Goal: Task Accomplishment & Management: Complete application form

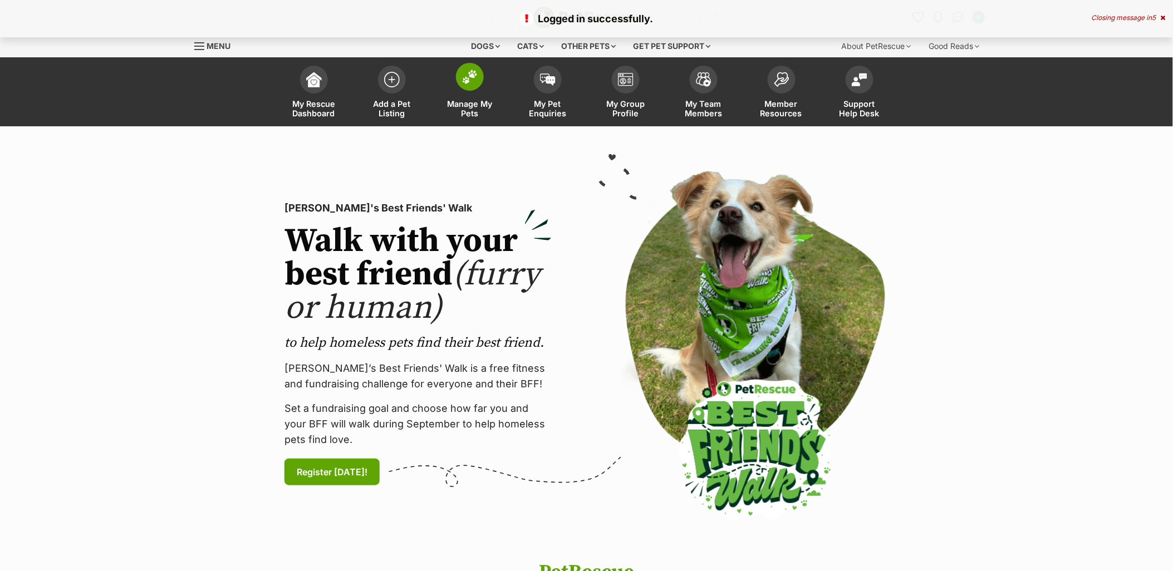
click at [486, 102] on span "Manage My Pets" at bounding box center [470, 108] width 50 height 19
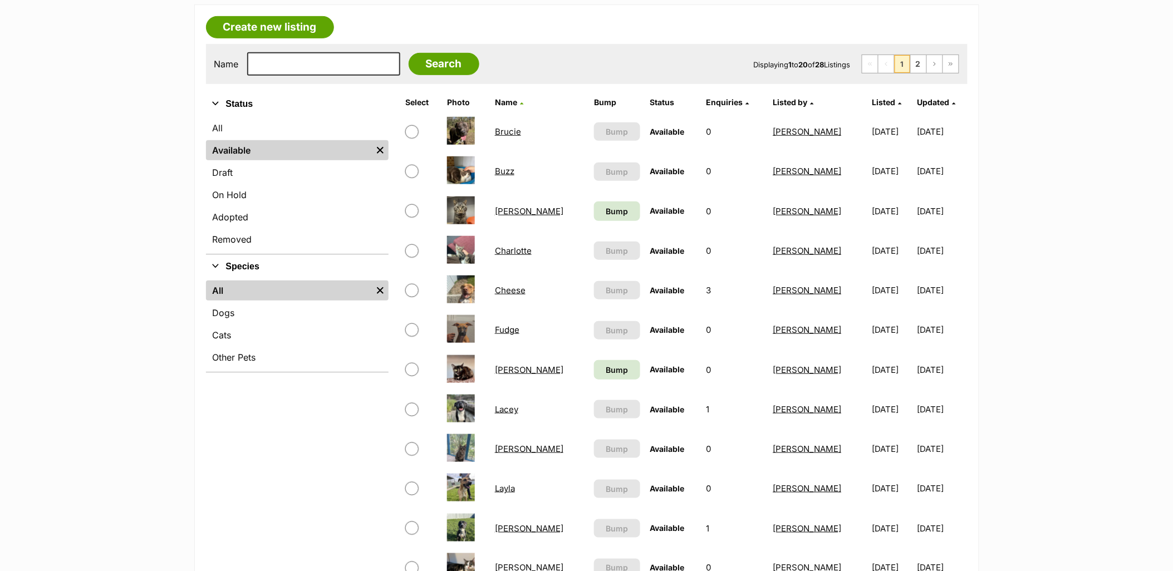
scroll to position [185, 0]
click at [606, 208] on span "Bump" at bounding box center [617, 211] width 22 height 12
click at [606, 371] on span "Bump" at bounding box center [617, 370] width 22 height 12
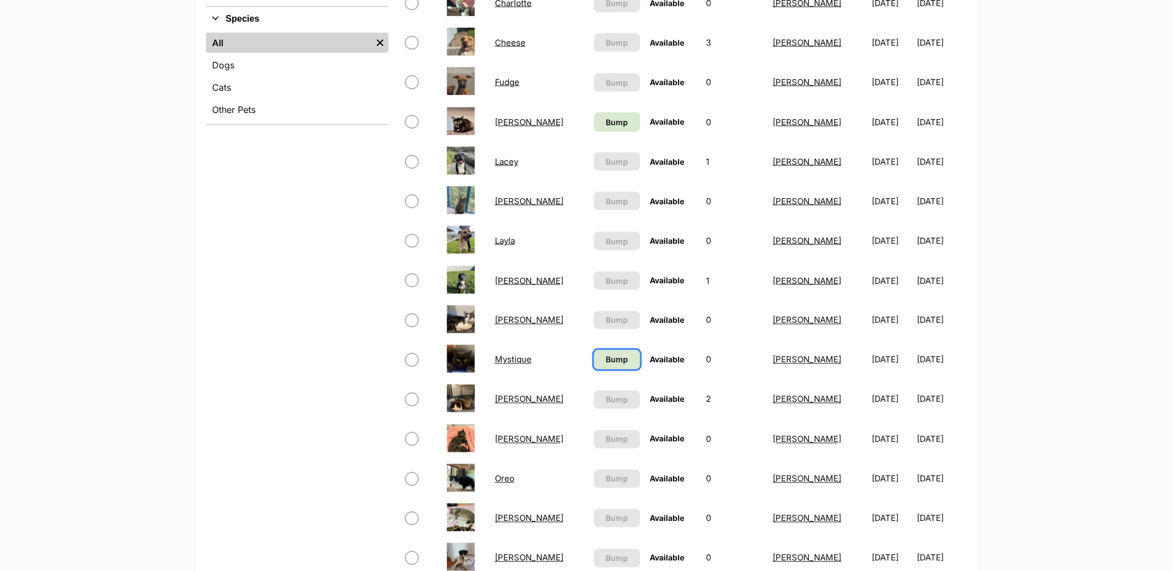
click at [606, 354] on span "Bump" at bounding box center [617, 360] width 22 height 12
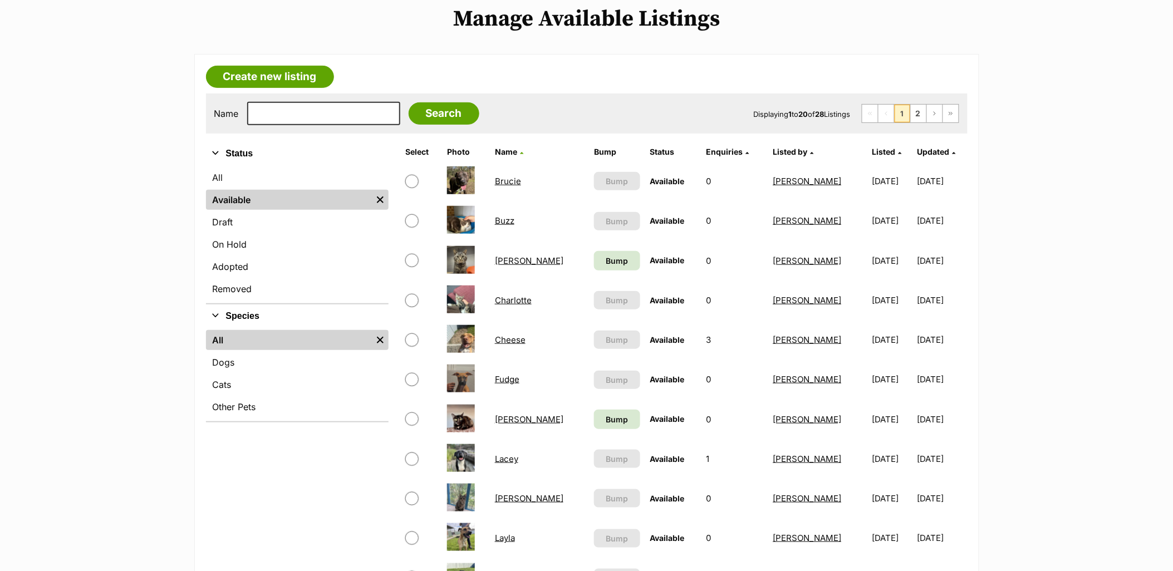
scroll to position [62, 0]
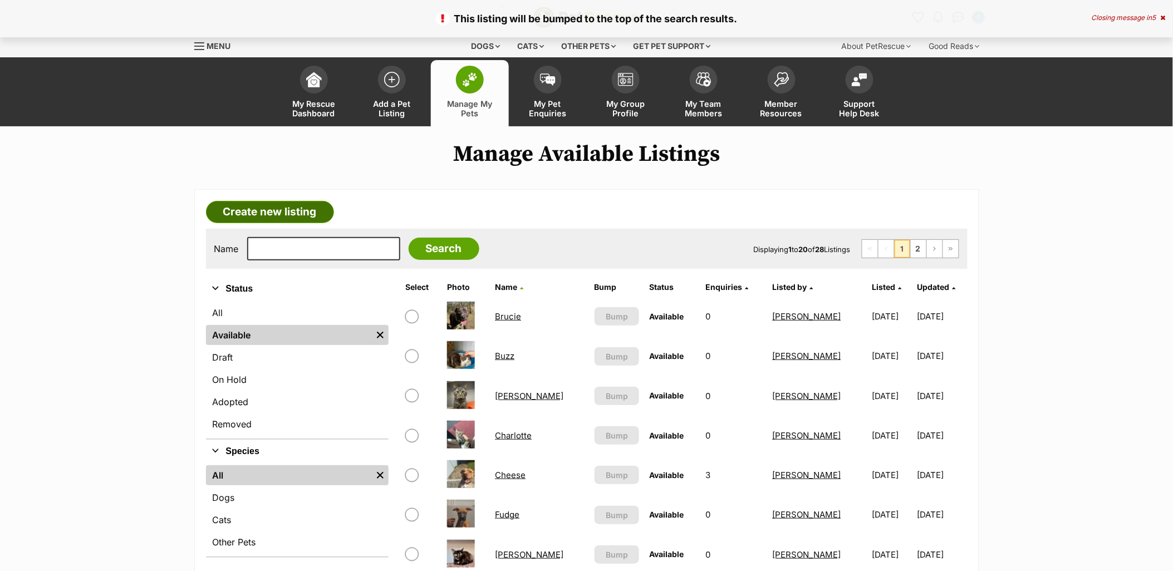
click at [269, 215] on link "Create new listing" at bounding box center [270, 212] width 128 height 22
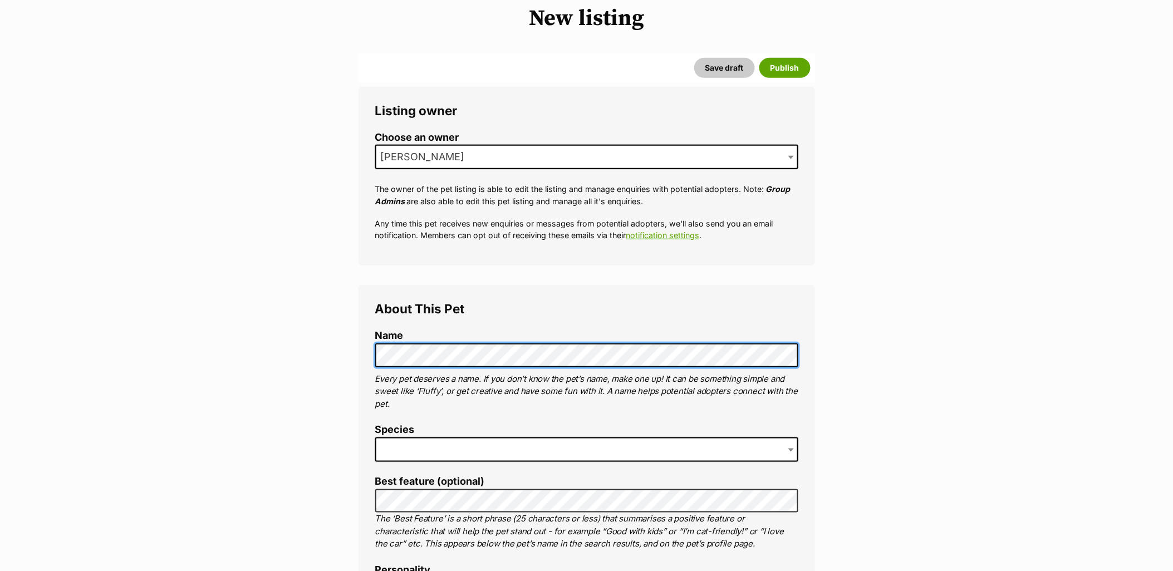
scroll to position [247, 0]
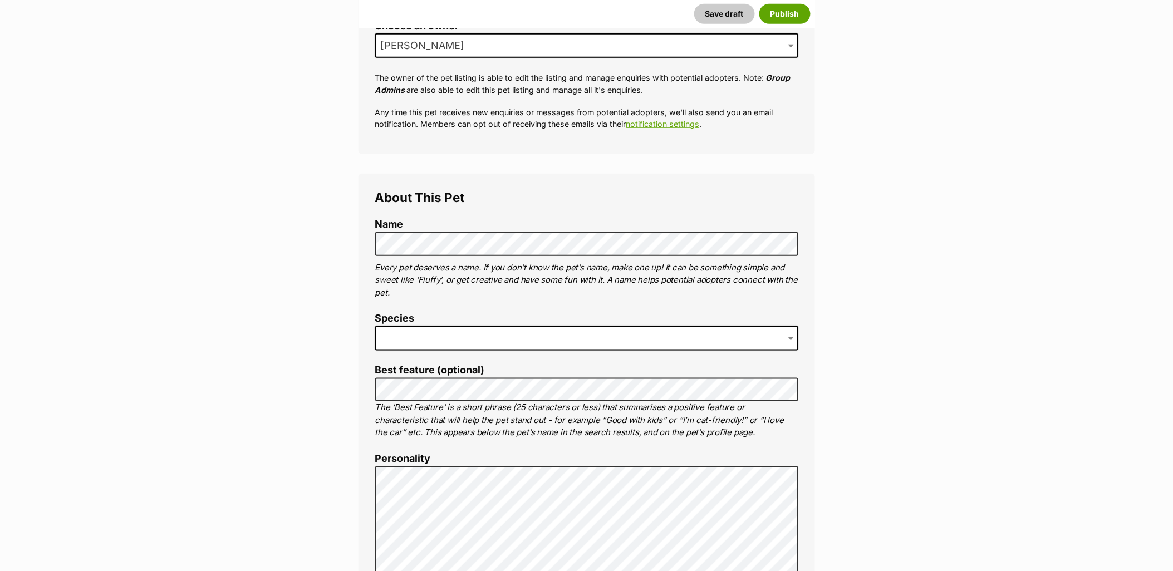
click at [410, 323] on label "Species" at bounding box center [586, 319] width 423 height 12
click at [415, 345] on span at bounding box center [586, 338] width 423 height 25
drag, startPoint x: 1010, startPoint y: 399, endPoint x: 986, endPoint y: 392, distance: 24.3
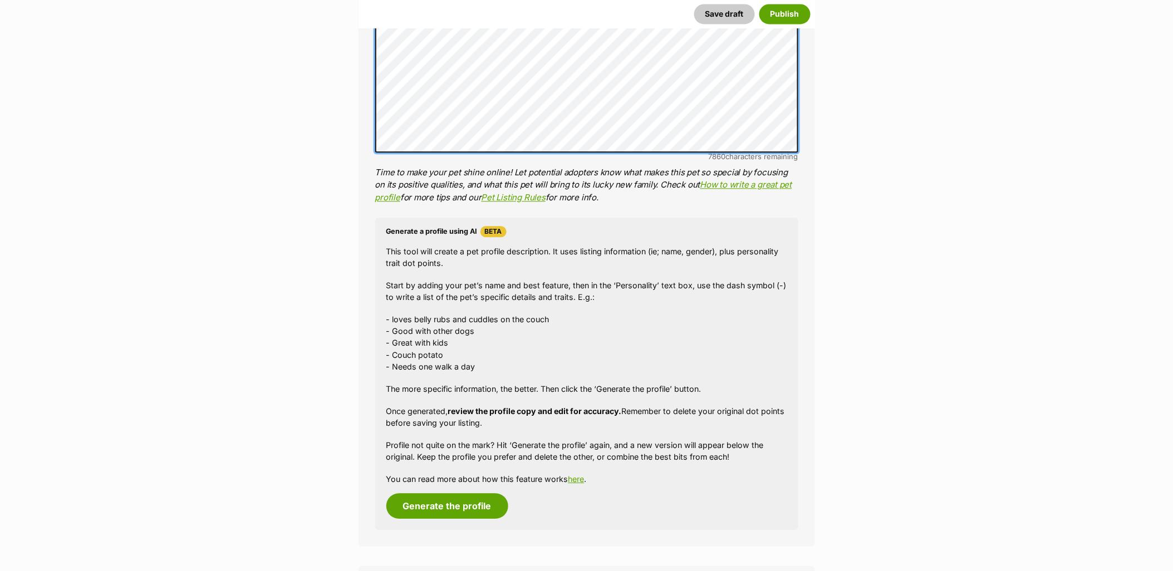
scroll to position [928, 0]
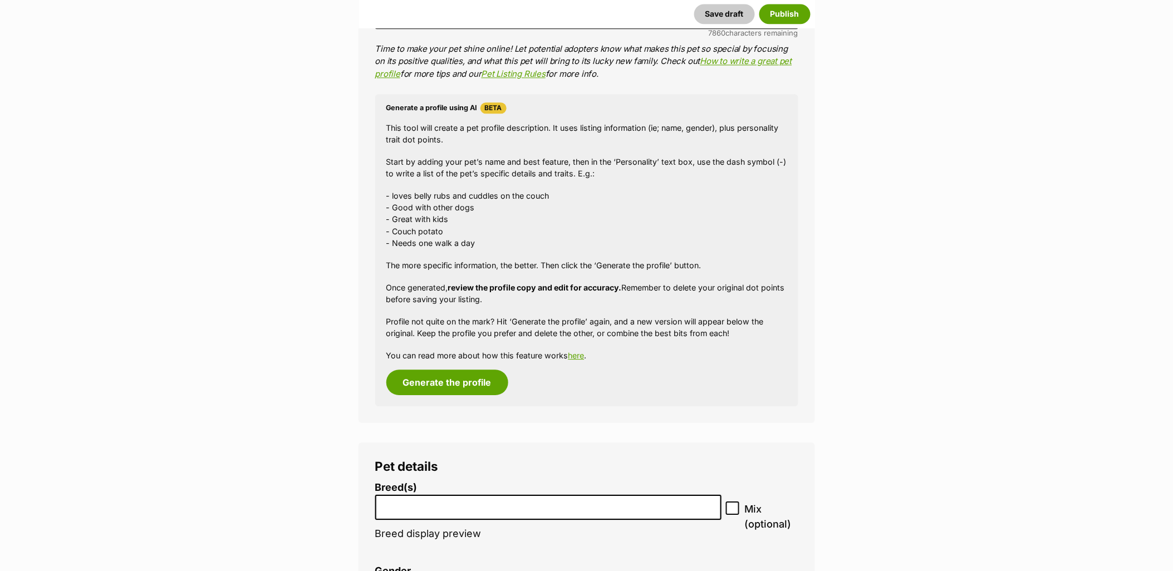
click at [391, 506] on input "search" at bounding box center [548, 505] width 339 height 12
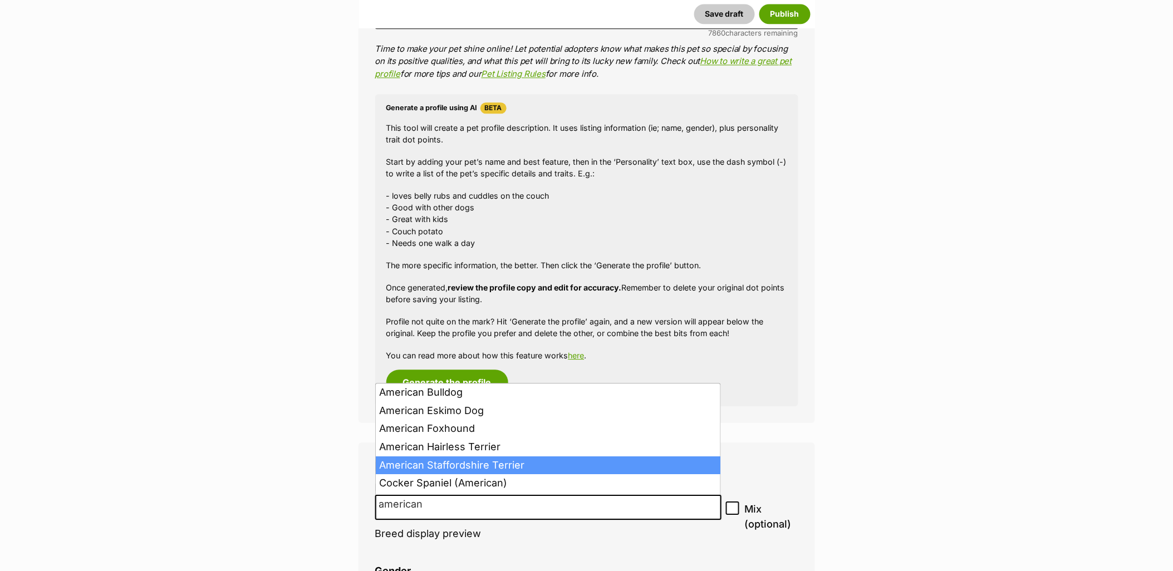
type input "american"
select select "9"
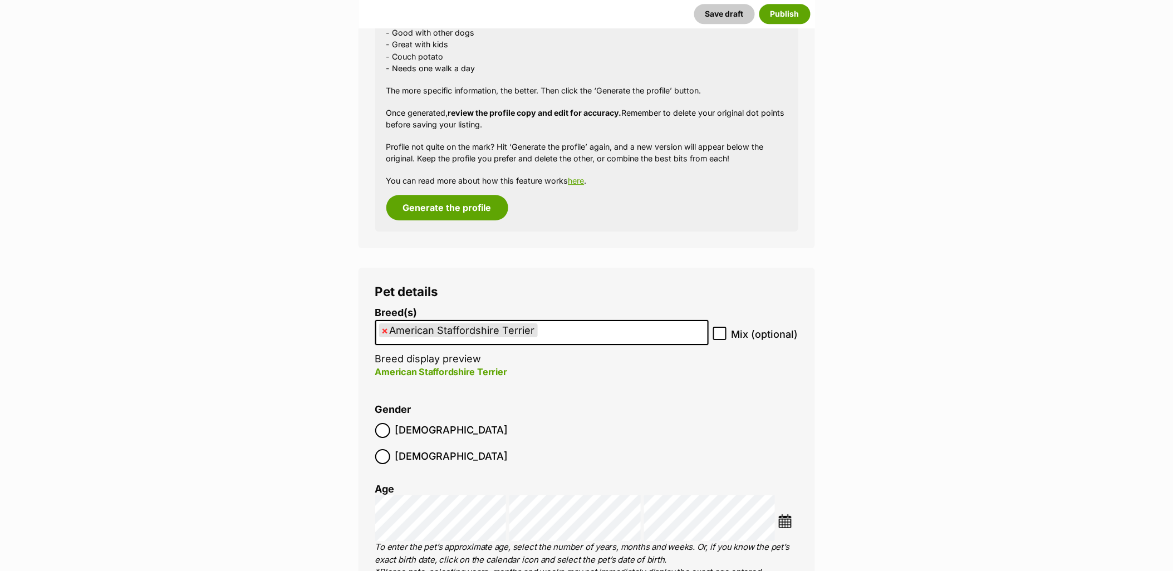
scroll to position [1114, 0]
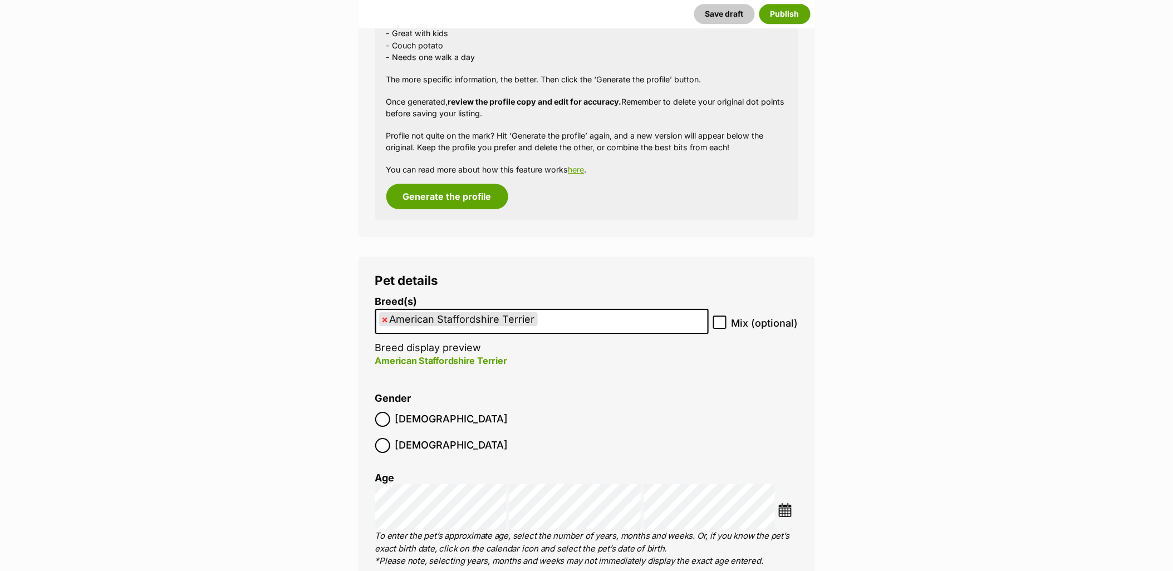
click at [428, 408] on ol "Male Female" at bounding box center [481, 433] width 212 height 52
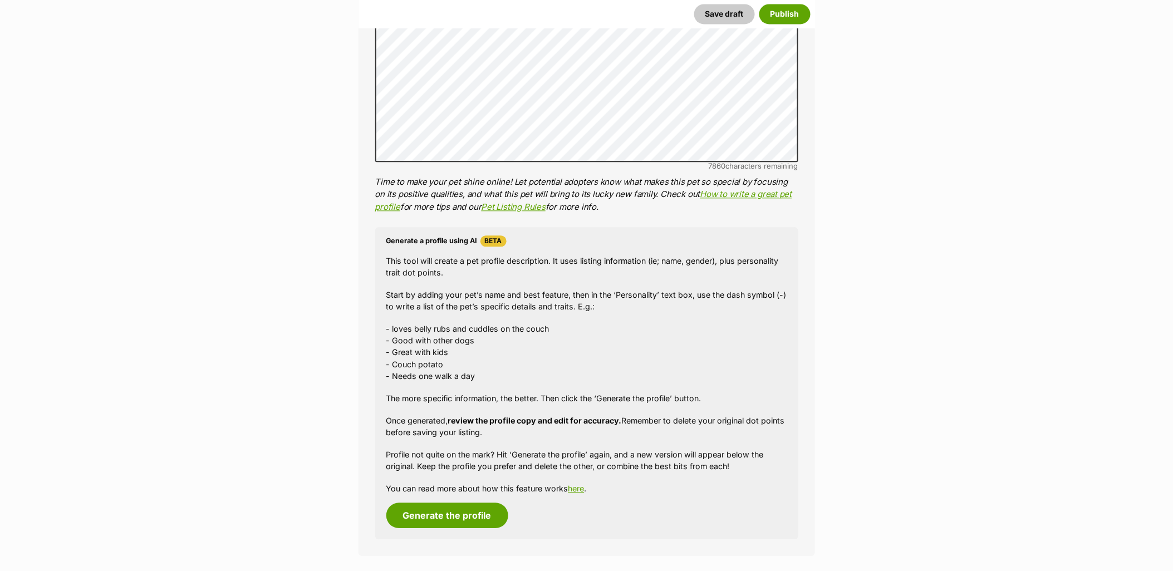
scroll to position [928, 0]
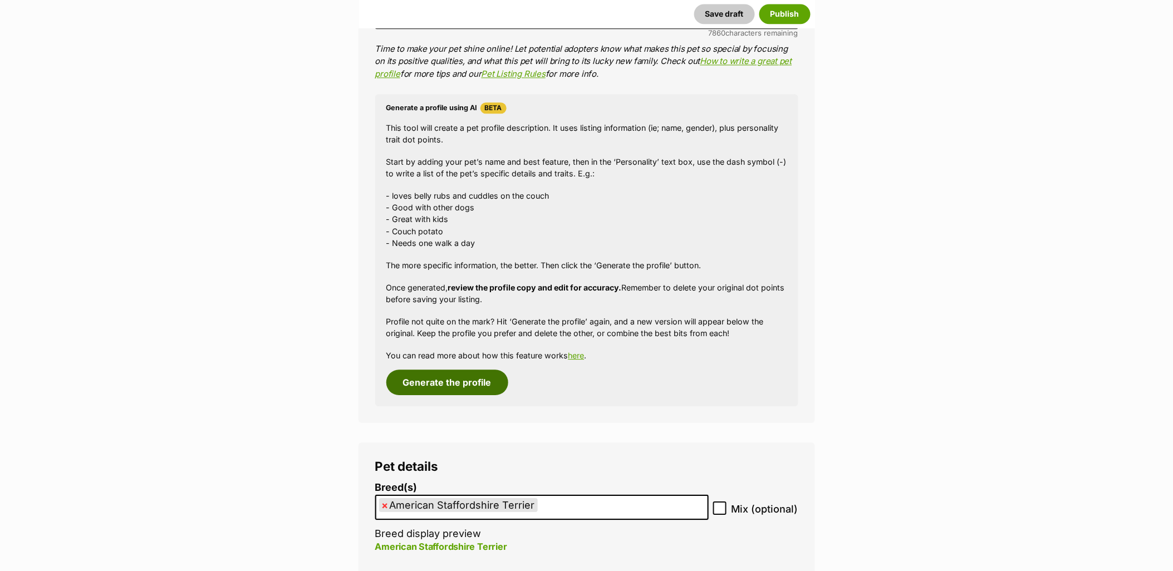
click at [452, 391] on button "Generate the profile" at bounding box center [447, 383] width 122 height 26
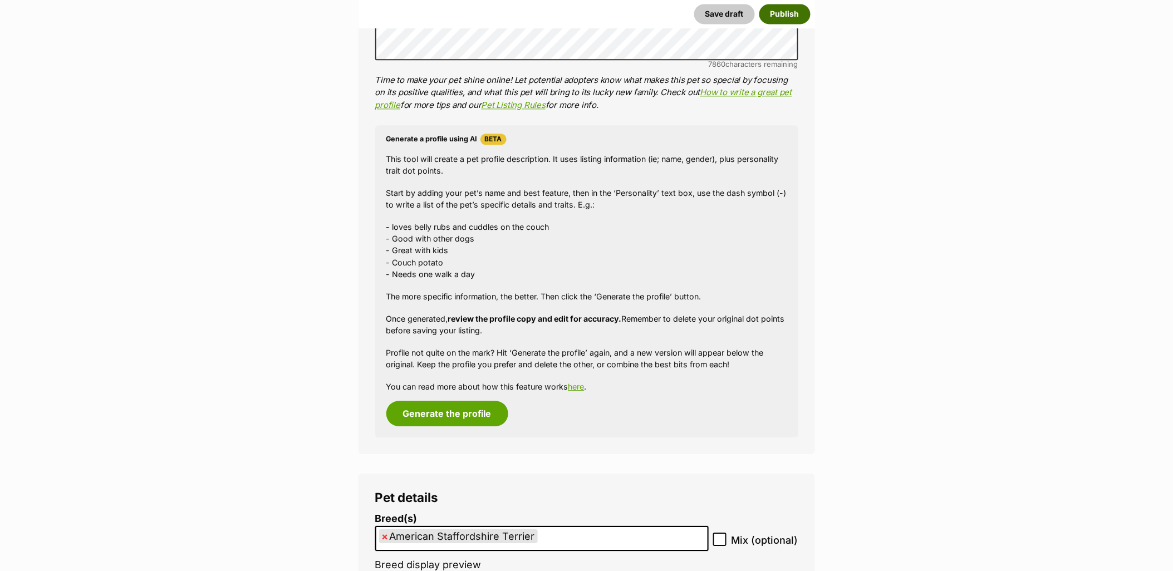
scroll to position [550, 0]
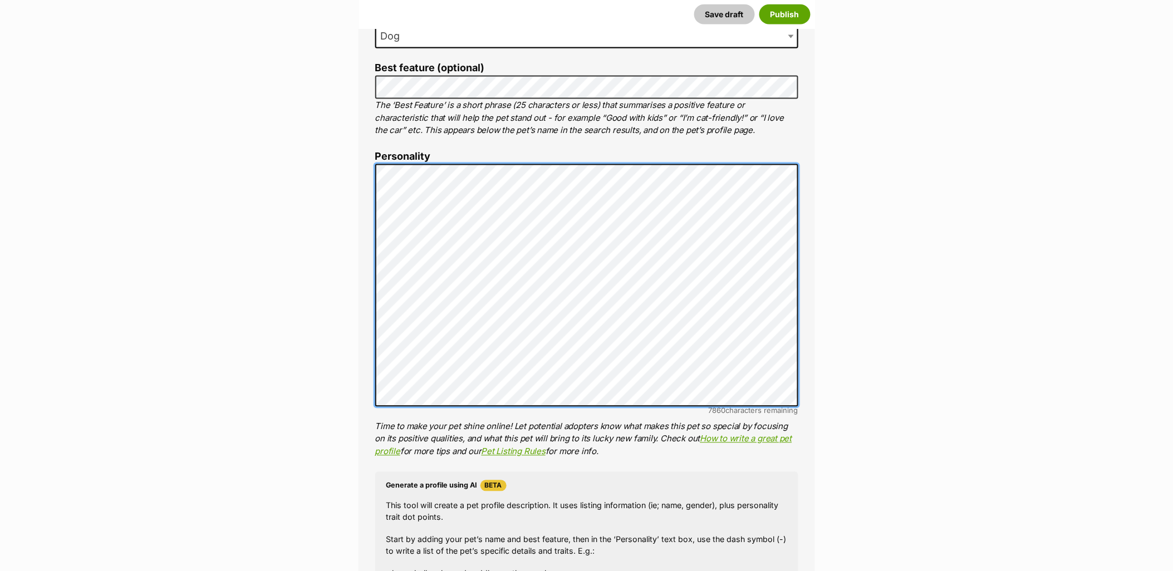
click at [368, 165] on div "About This Pet Name Henlo there, it looks like you might be using the pet name …" at bounding box center [587, 336] width 457 height 930
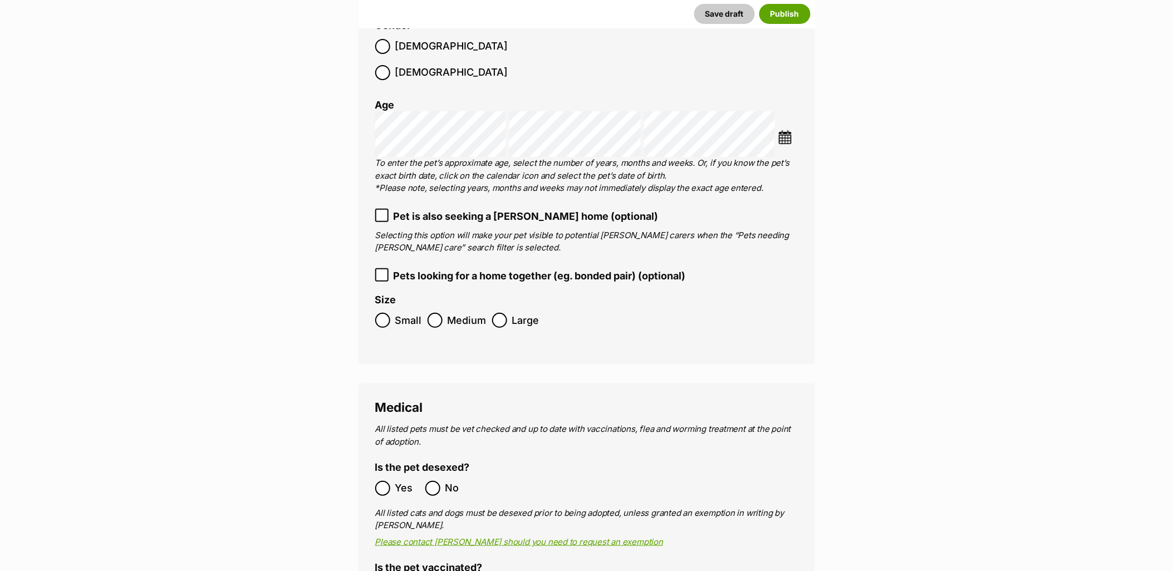
scroll to position [1478, 0]
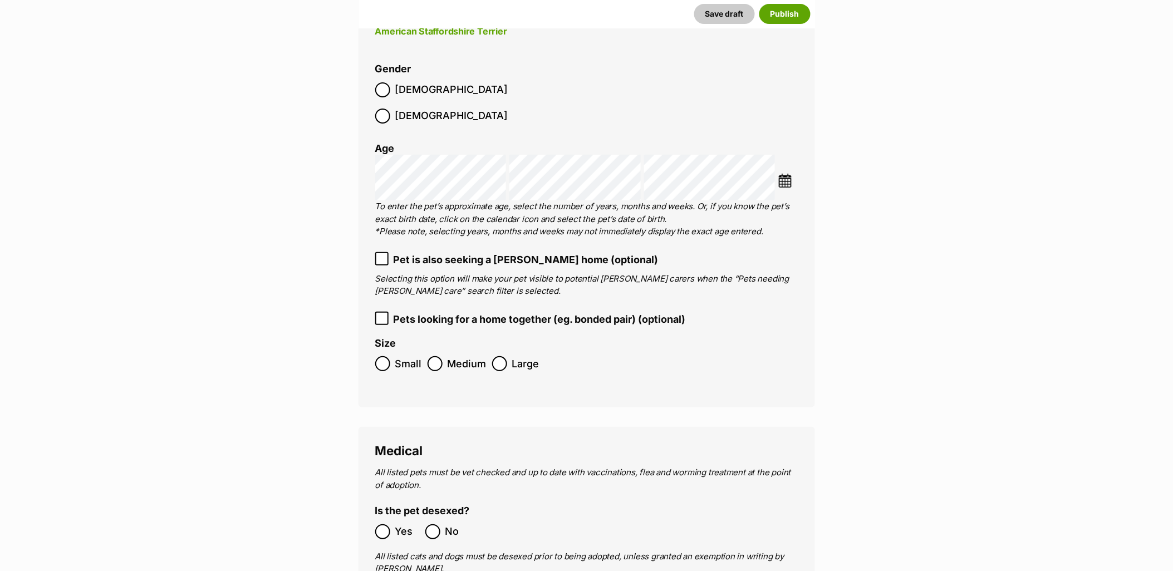
click at [382, 255] on icon at bounding box center [382, 259] width 8 height 8
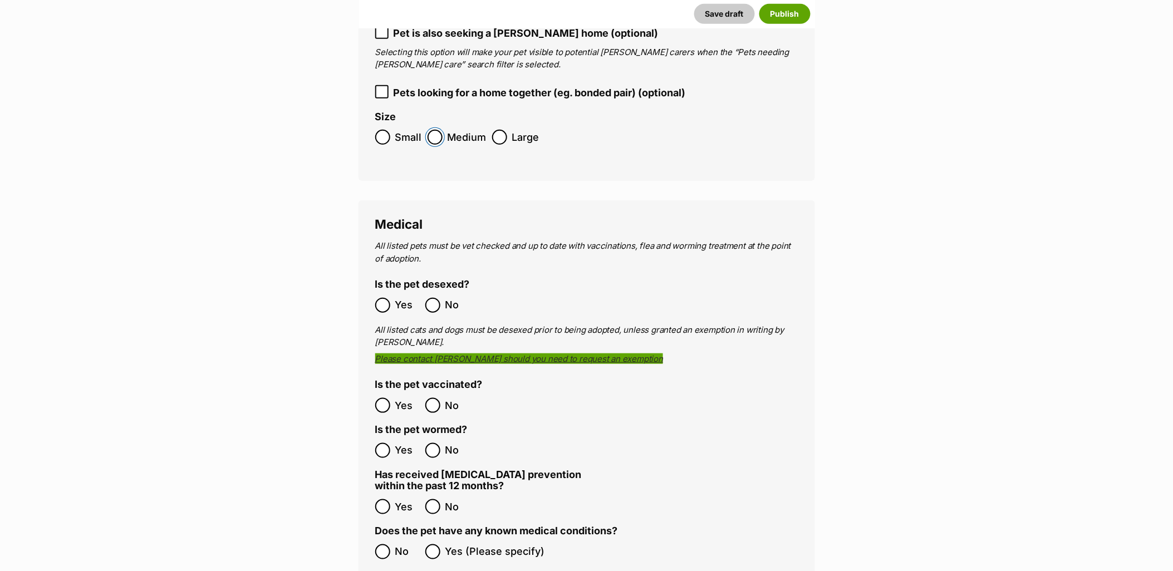
scroll to position [1725, 0]
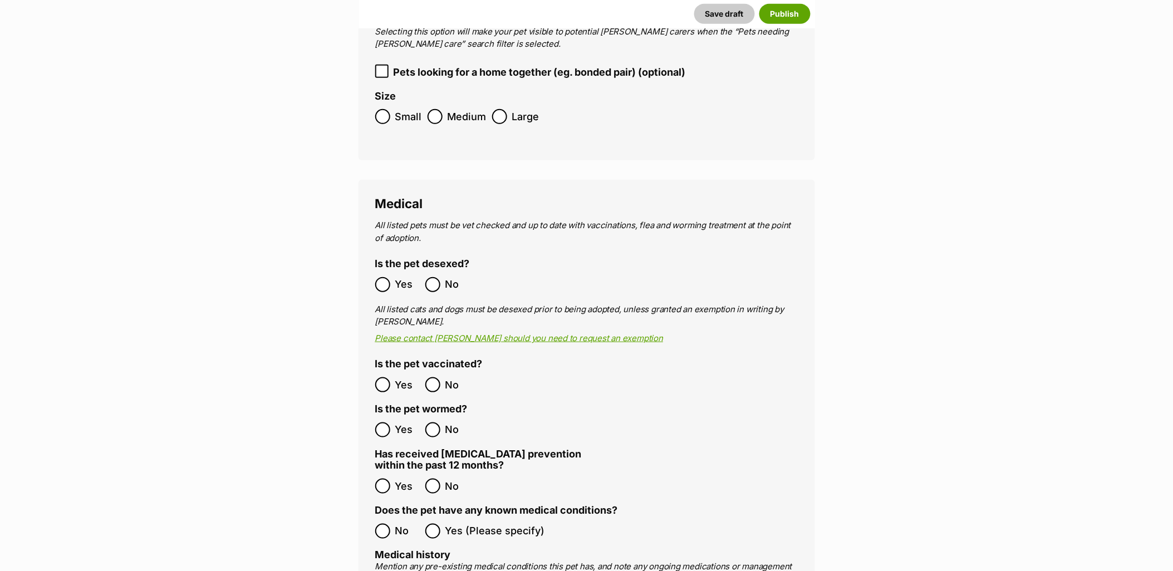
click at [443, 479] on label "No" at bounding box center [447, 486] width 45 height 15
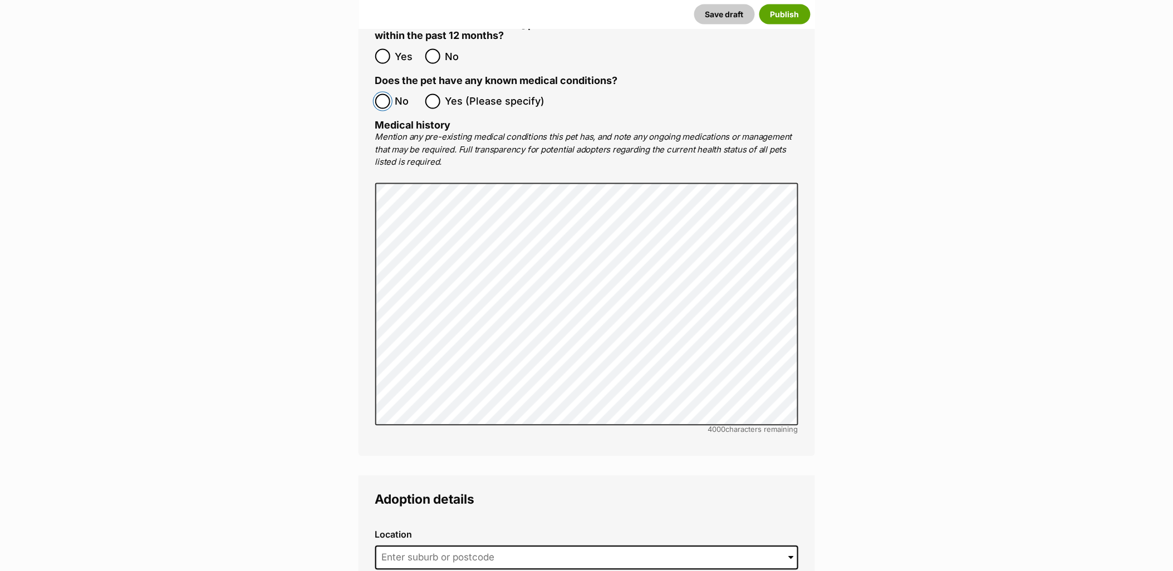
scroll to position [2345, 0]
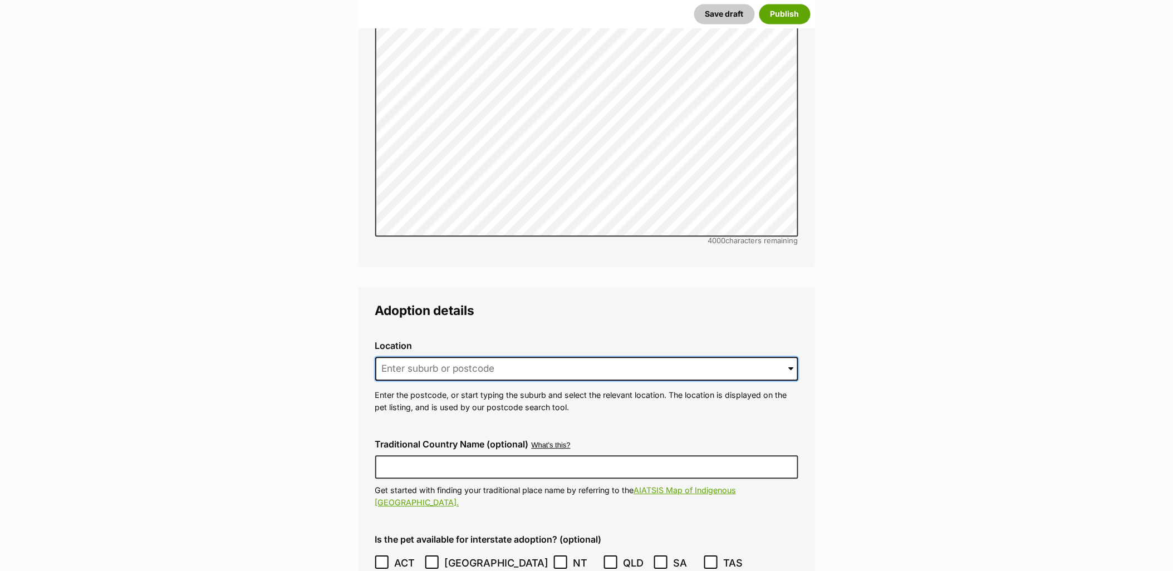
click at [500, 357] on input at bounding box center [586, 369] width 423 height 25
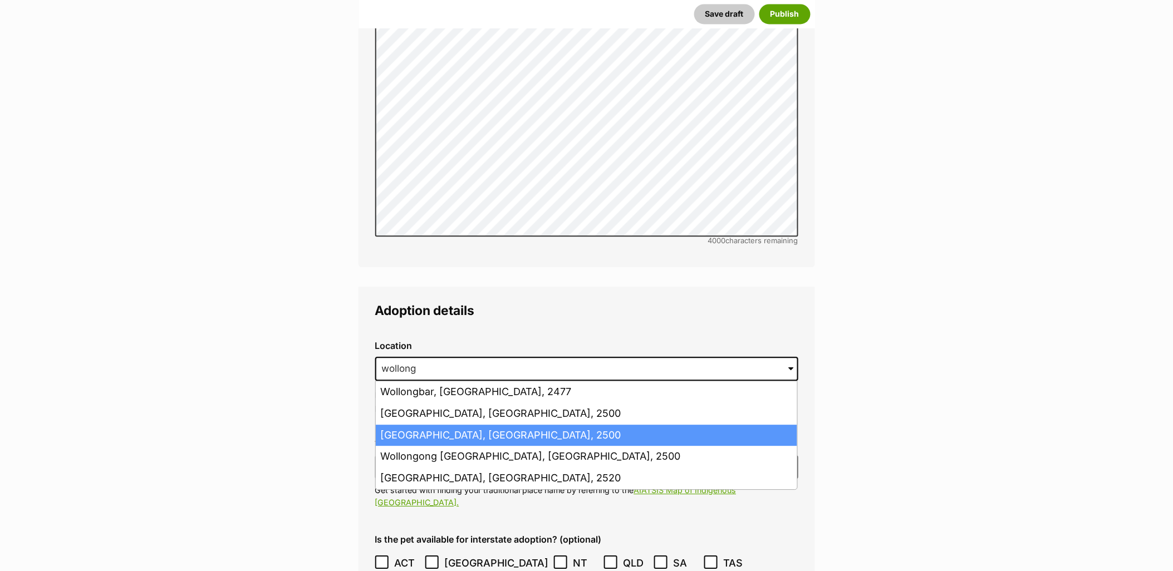
click at [486, 425] on li "Wollongong, New South Wales, 2500" at bounding box center [587, 436] width 422 height 22
type input "Wollongong, New South Wales, 2500"
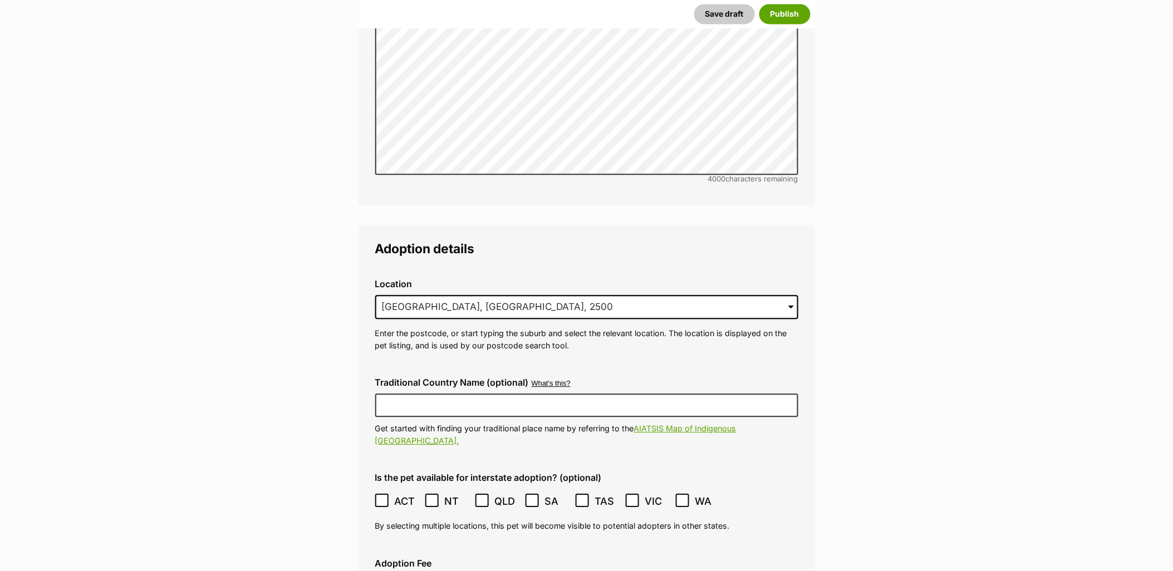
scroll to position [2468, 0]
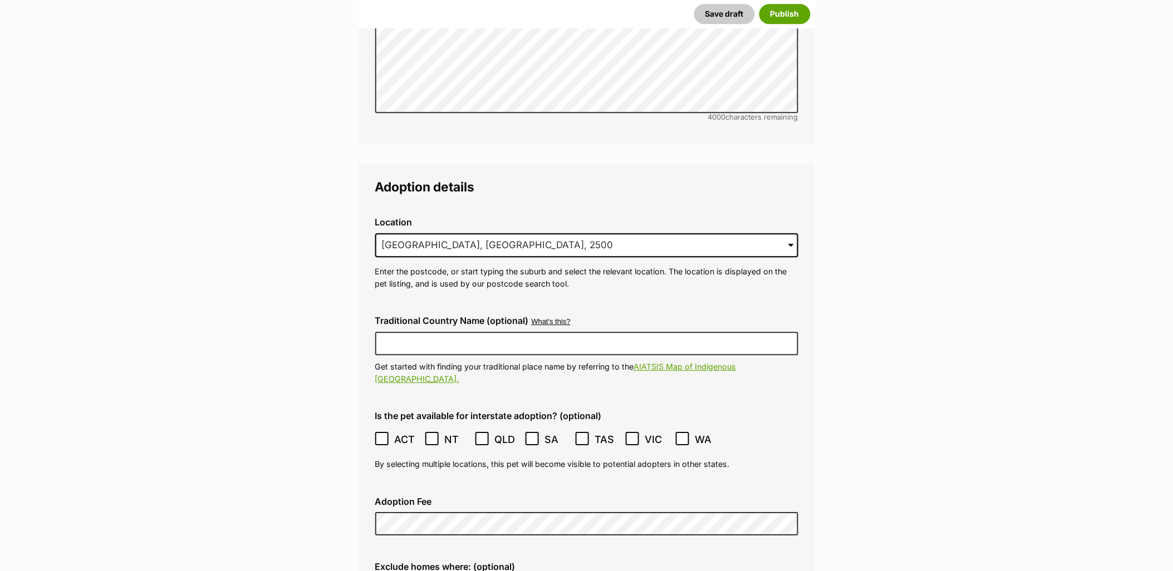
click at [383, 435] on icon at bounding box center [382, 439] width 8 height 8
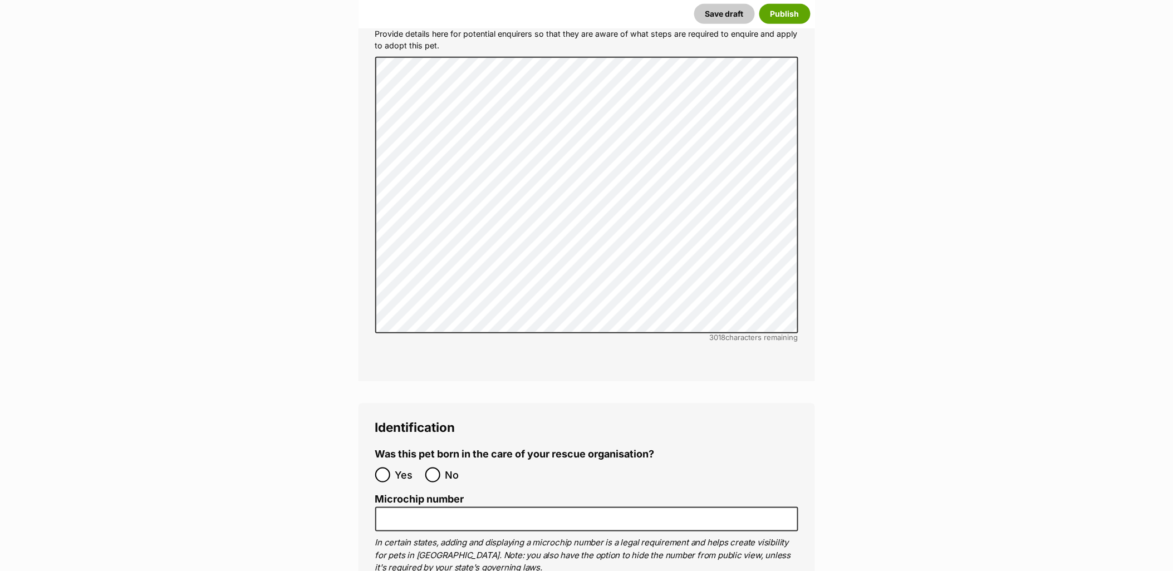
scroll to position [3334, 0]
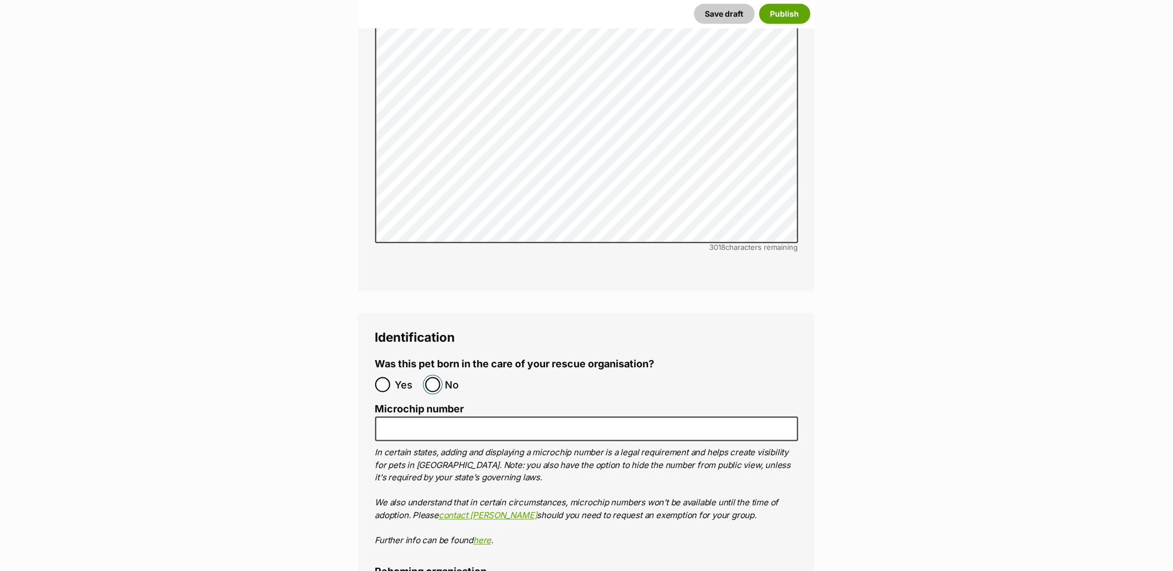
click at [430, 378] on input "No" at bounding box center [432, 385] width 15 height 15
radio input "true"
paste input "R2510002192"
type input "R2510002192"
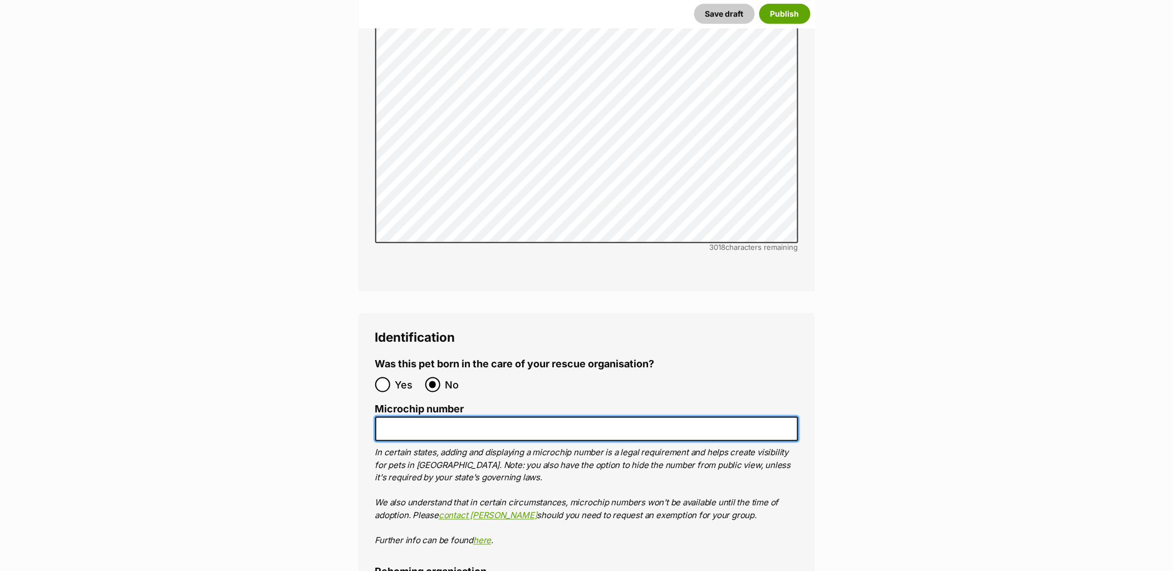
click at [491, 417] on input "Microchip number" at bounding box center [586, 429] width 423 height 25
paste input "991003002746795"
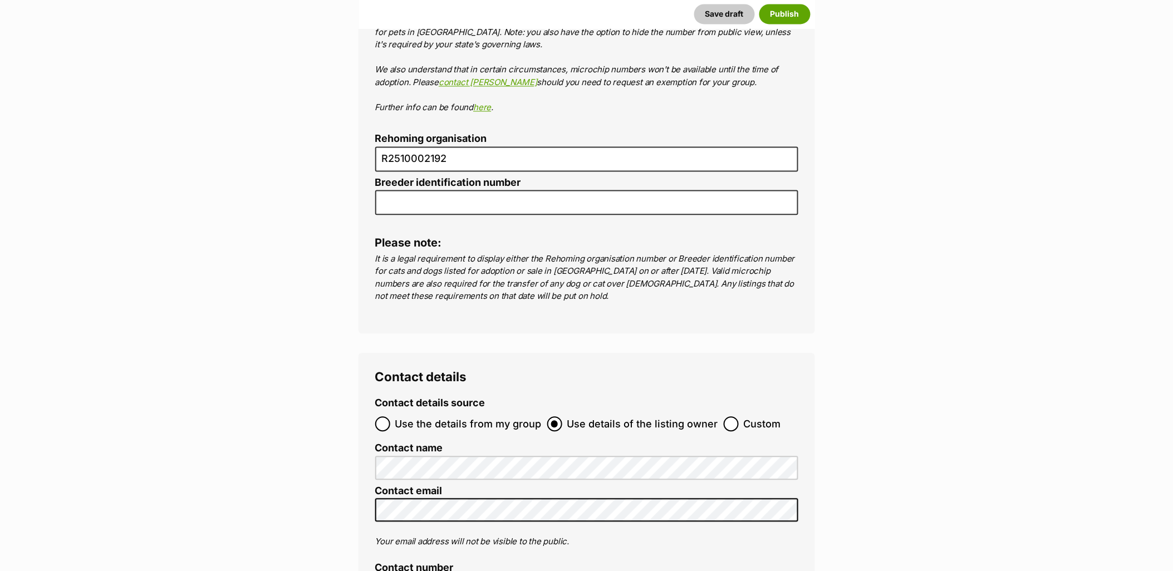
scroll to position [4015, 0]
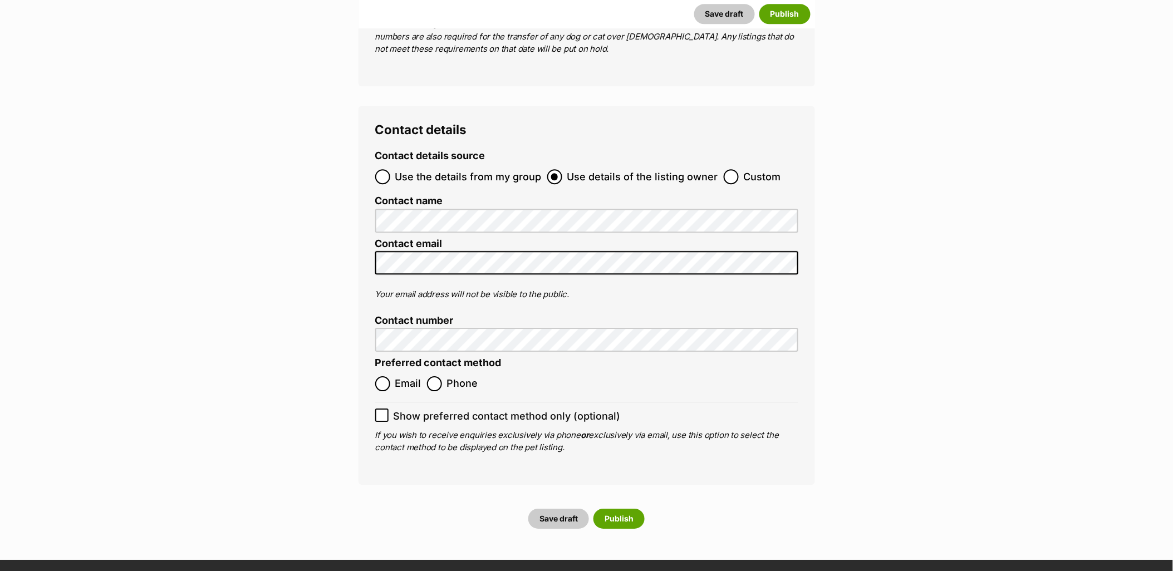
type input "991003002746795"
click at [376, 169] on input "Use the details from my group" at bounding box center [382, 176] width 15 height 15
radio input "true"
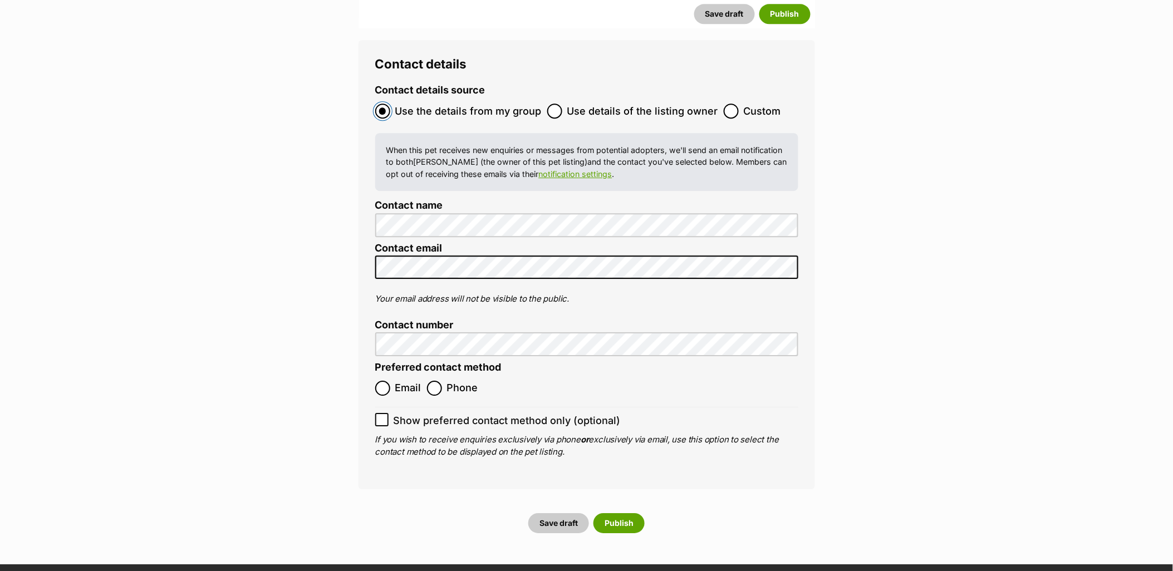
scroll to position [4139, 0]
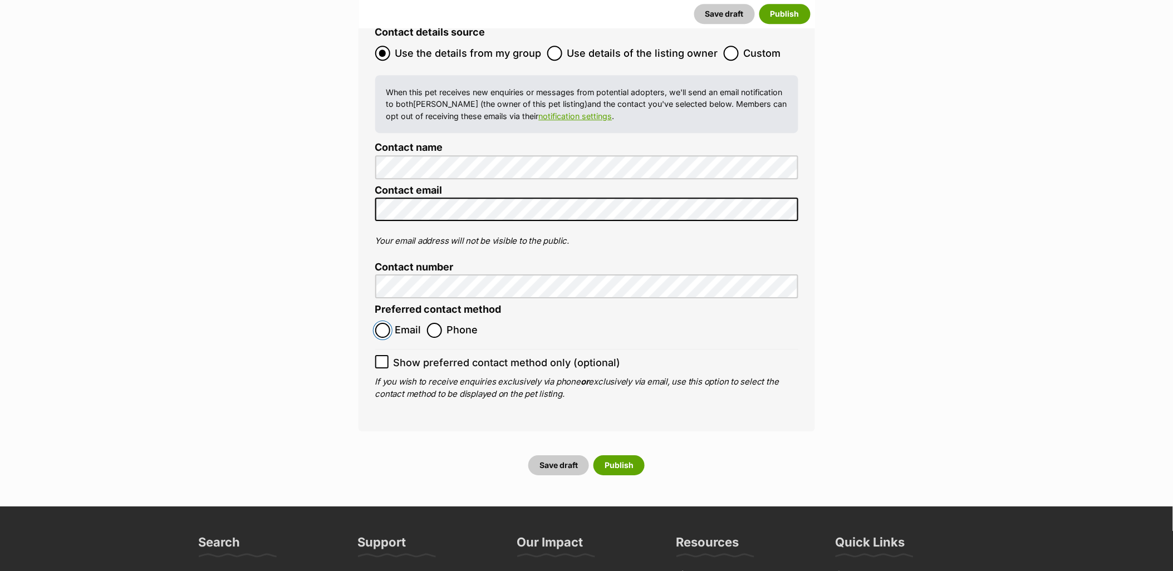
click at [384, 323] on input "Email" at bounding box center [382, 330] width 15 height 15
radio input "true"
click at [386, 355] on input "Show preferred contact method only (optional)" at bounding box center [381, 361] width 13 height 13
checkbox input "true"
click at [627, 456] on button "Publish" at bounding box center [619, 466] width 51 height 20
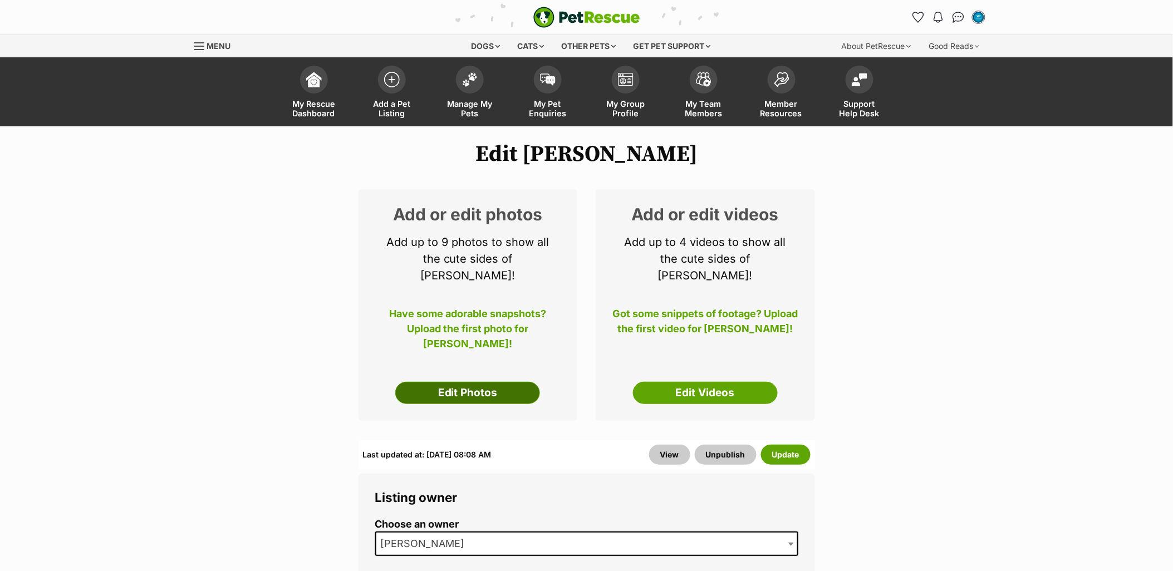
click at [511, 388] on link "Edit Photos" at bounding box center [467, 393] width 145 height 22
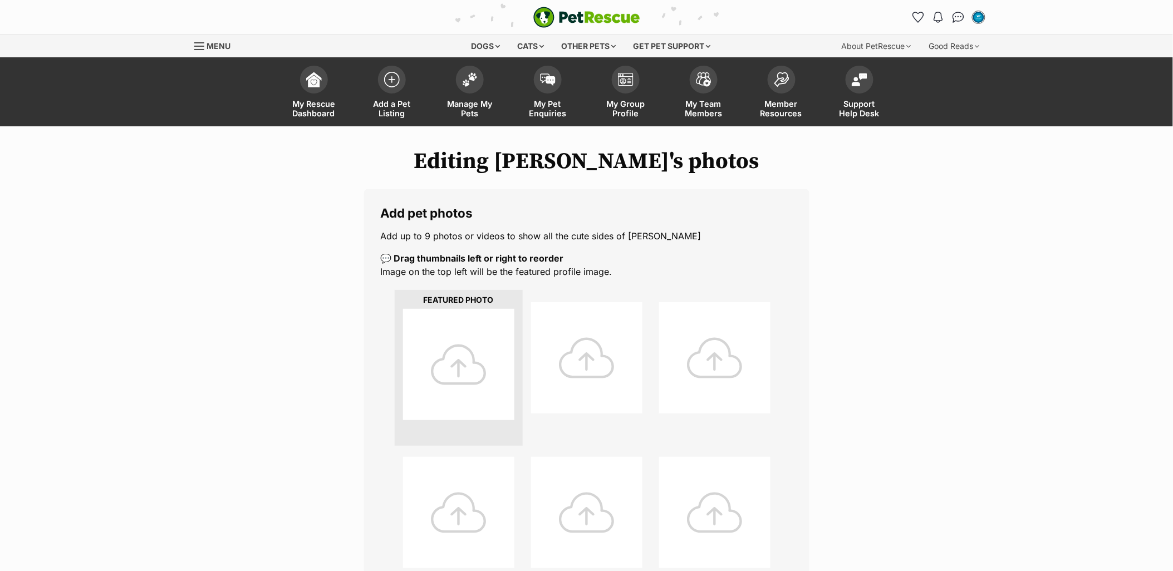
drag, startPoint x: 421, startPoint y: 358, endPoint x: 443, endPoint y: 359, distance: 22.3
click at [421, 358] on div at bounding box center [458, 364] width 111 height 111
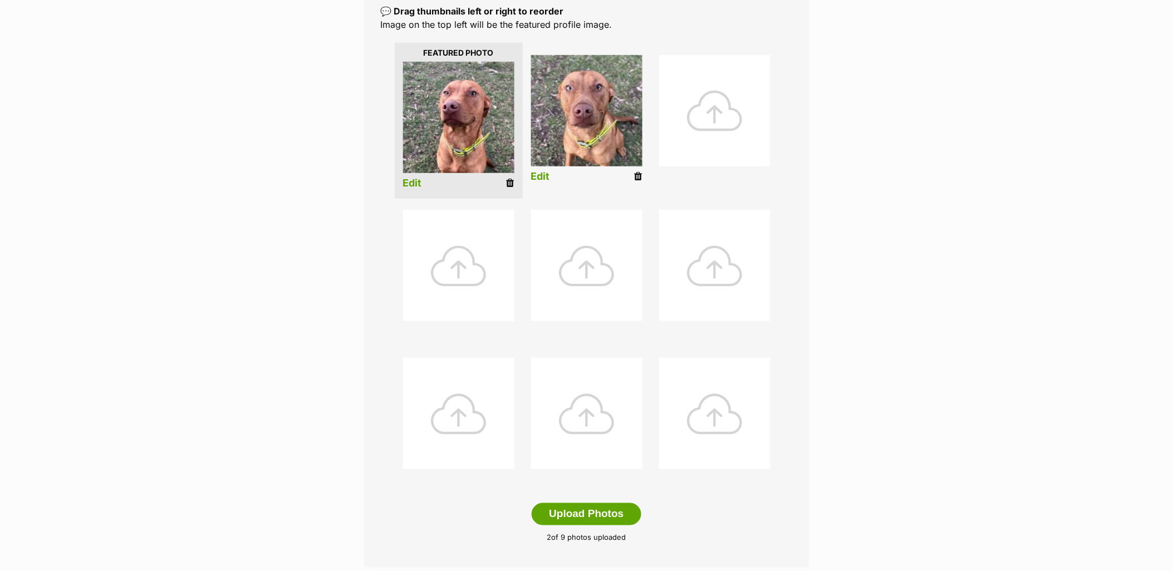
scroll to position [433, 0]
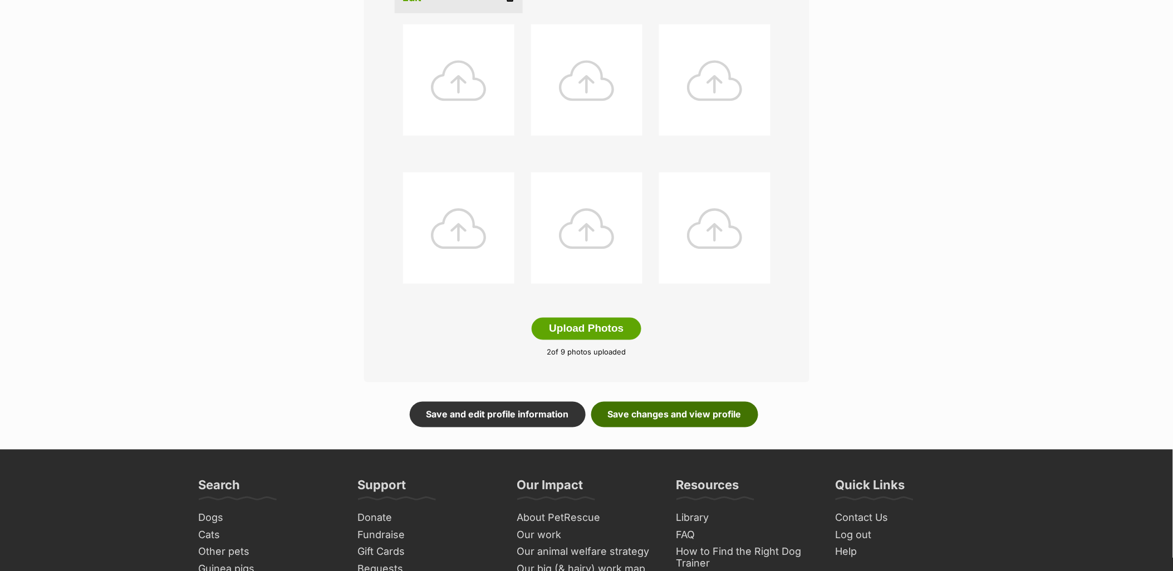
click at [708, 413] on link "Save changes and view profile" at bounding box center [674, 415] width 167 height 26
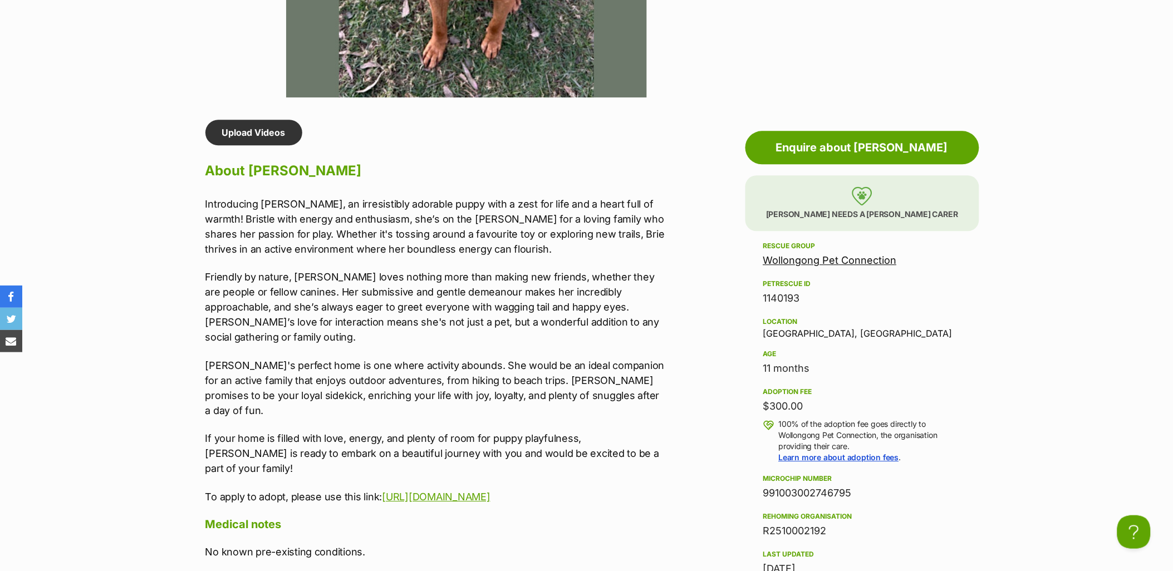
scroll to position [928, 0]
